Goal: Task Accomplishment & Management: Use online tool/utility

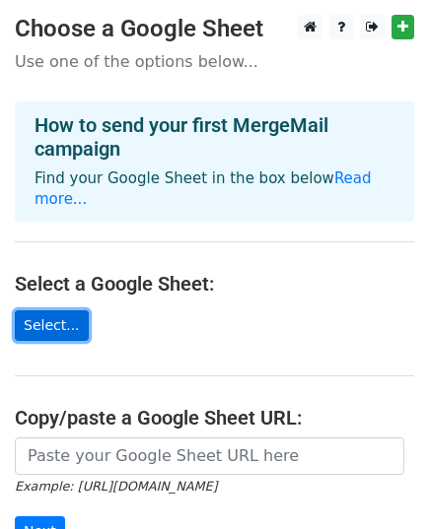
click at [57, 310] on link "Select..." at bounding box center [52, 325] width 74 height 31
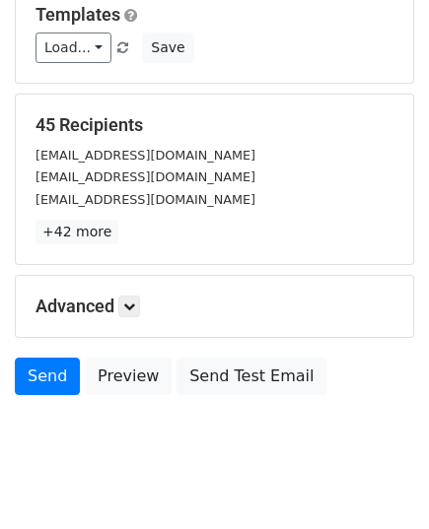
scroll to position [310, 0]
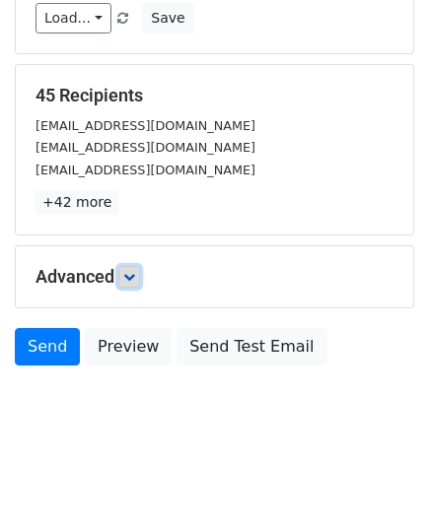
click at [126, 283] on link at bounding box center [129, 277] width 22 height 22
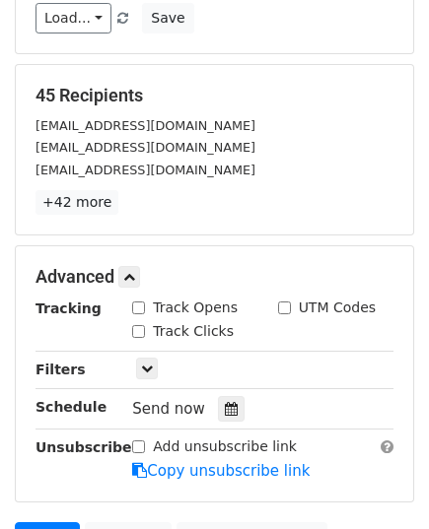
click at [136, 306] on input "Track Opens" at bounding box center [138, 308] width 13 height 13
checkbox input "true"
click at [140, 328] on input "Track Clicks" at bounding box center [138, 331] width 13 height 13
checkbox input "true"
click at [287, 303] on input "UTM Codes" at bounding box center [284, 308] width 13 height 13
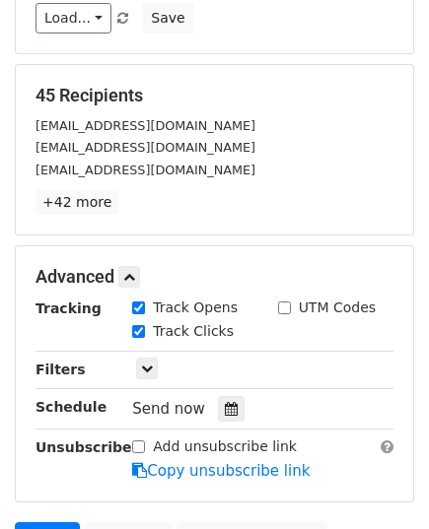
checkbox input "true"
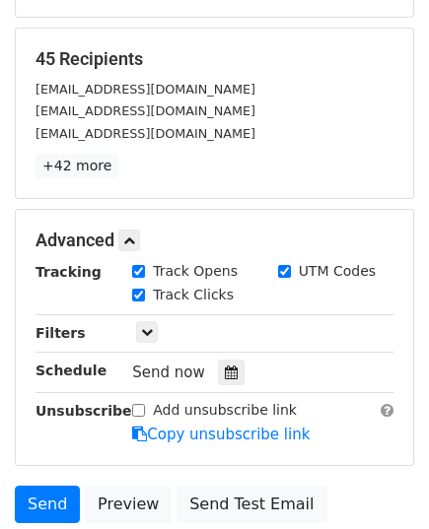
scroll to position [503, 0]
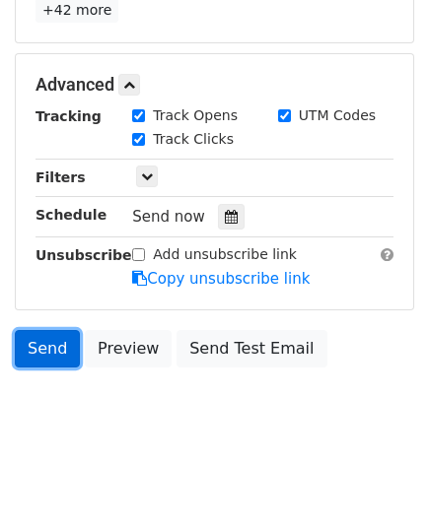
click at [35, 345] on link "Send" at bounding box center [47, 348] width 65 height 37
